Goal: Task Accomplishment & Management: Manage account settings

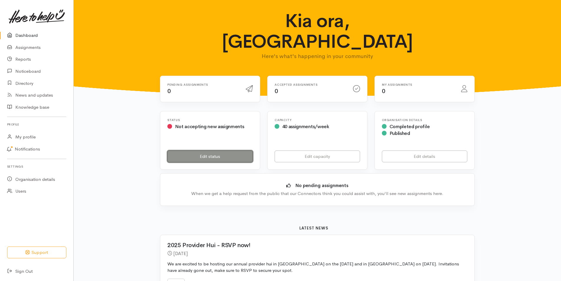
click at [225, 151] on link "Edit status" at bounding box center [209, 157] width 85 height 12
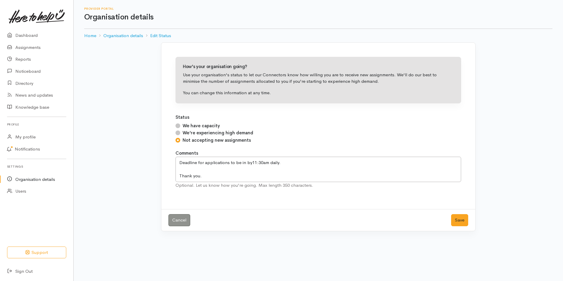
click at [177, 124] on input "We have capacity" at bounding box center [178, 125] width 5 height 5
radio input "true"
click at [457, 220] on button "Save" at bounding box center [459, 220] width 17 height 12
